Goal: Use online tool/utility: Utilize a website feature to perform a specific function

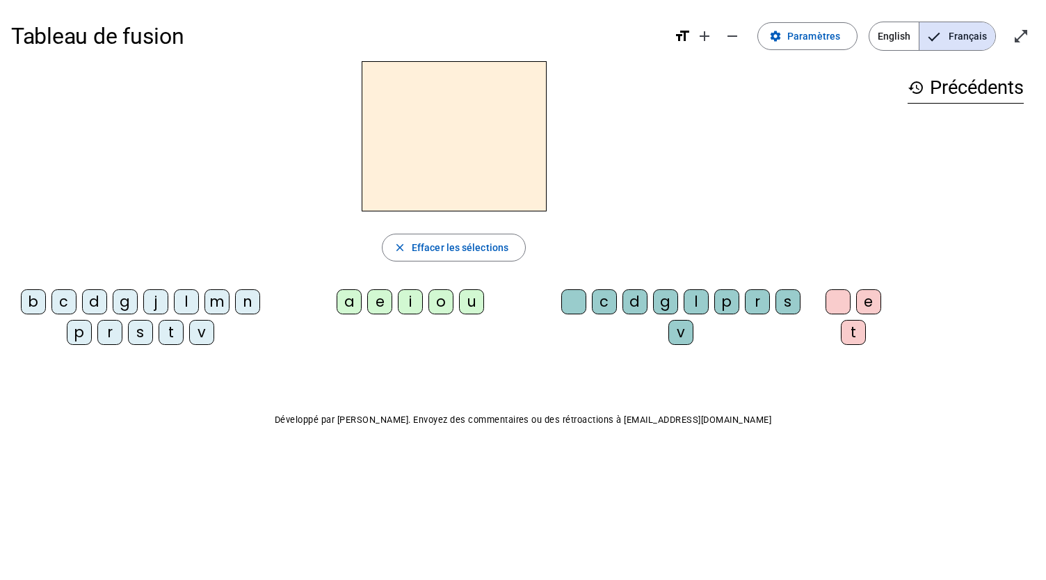
click at [95, 291] on div "d" at bounding box center [94, 301] width 25 height 25
click at [466, 293] on div "u" at bounding box center [471, 301] width 25 height 25
click at [166, 337] on div "t" at bounding box center [171, 332] width 25 height 25
click at [350, 304] on div "a" at bounding box center [349, 301] width 25 height 25
click at [384, 303] on div "e" at bounding box center [379, 301] width 25 height 25
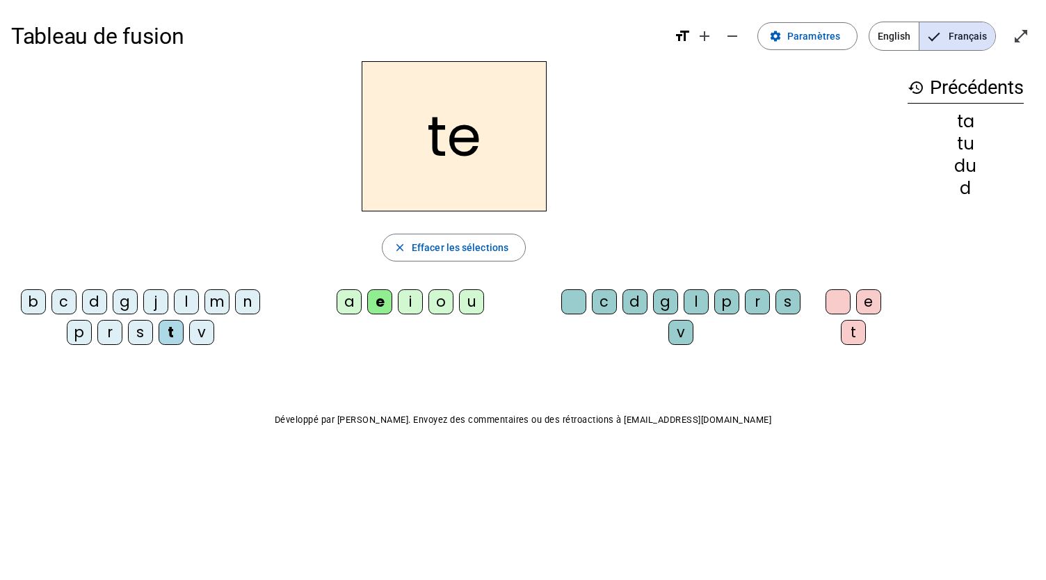
click at [94, 301] on div "d" at bounding box center [94, 301] width 25 height 25
click at [159, 303] on div "j" at bounding box center [155, 301] width 25 height 25
click at [213, 296] on div "m" at bounding box center [216, 301] width 25 height 25
click at [341, 300] on div "a" at bounding box center [349, 301] width 25 height 25
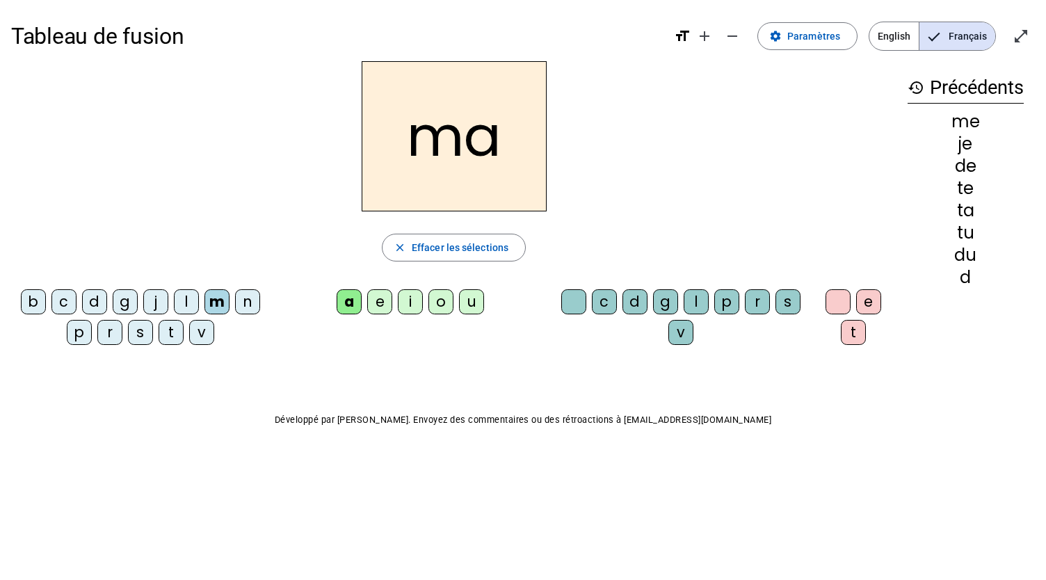
click at [698, 306] on div "l" at bounding box center [696, 301] width 25 height 25
